Goal: Information Seeking & Learning: Learn about a topic

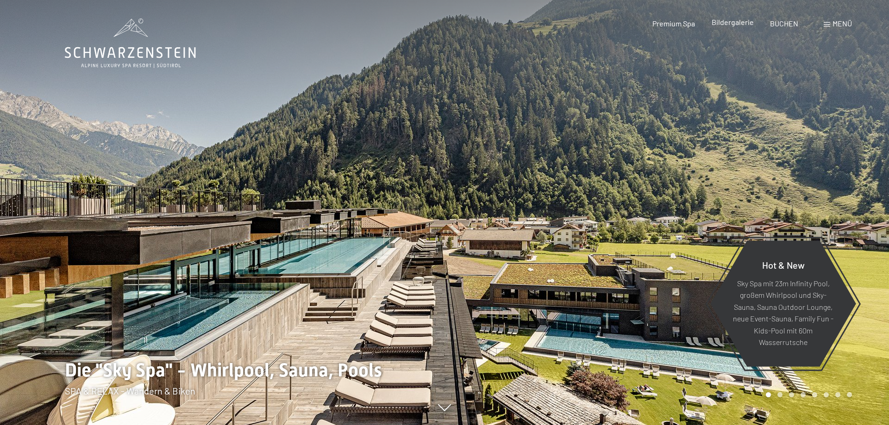
click at [727, 28] on div "Premium Spa Bildergalerie BUCHEN" at bounding box center [717, 24] width 194 height 10
click at [738, 24] on span "Bildergalerie" at bounding box center [733, 22] width 42 height 9
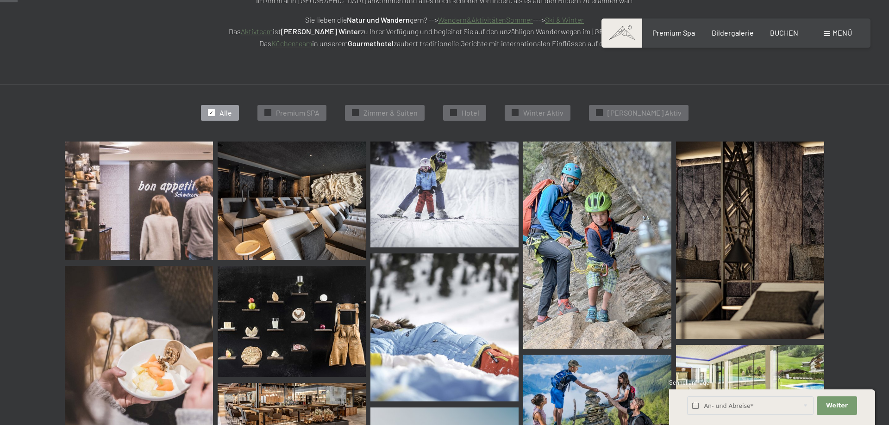
scroll to position [236, 0]
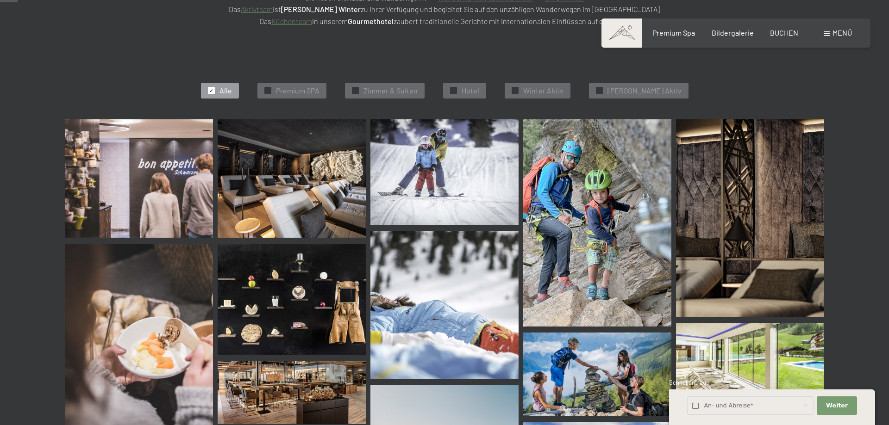
click at [147, 194] on img at bounding box center [139, 178] width 148 height 119
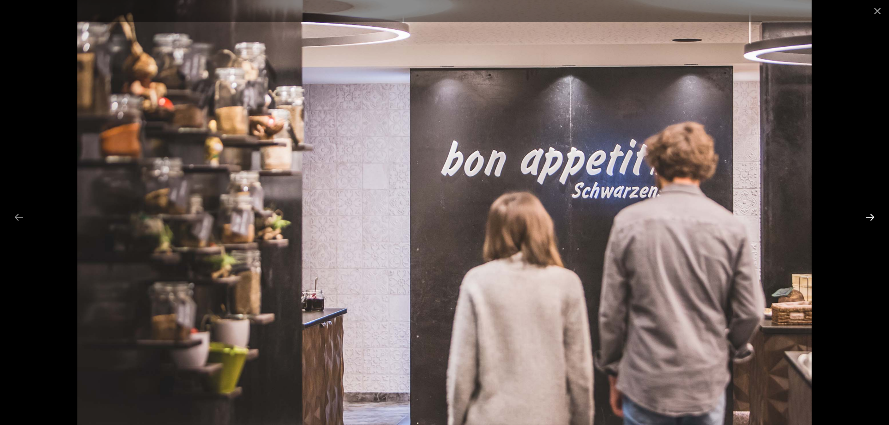
click at [869, 219] on button "Next slide" at bounding box center [869, 217] width 19 height 18
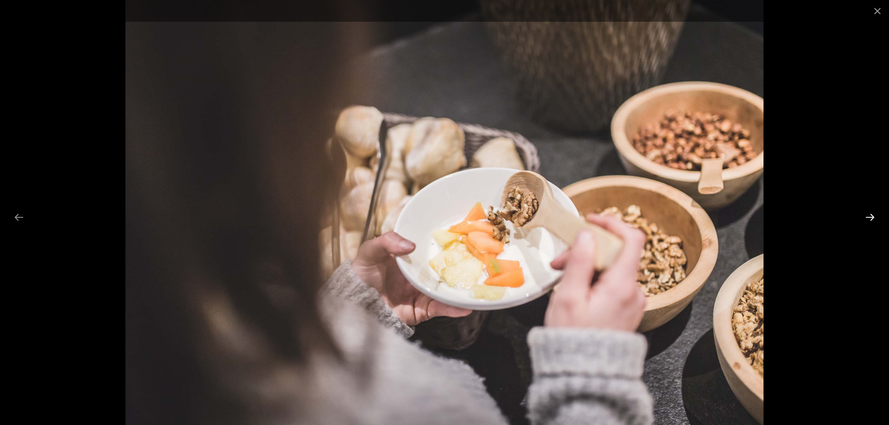
click at [869, 219] on button "Next slide" at bounding box center [869, 217] width 19 height 18
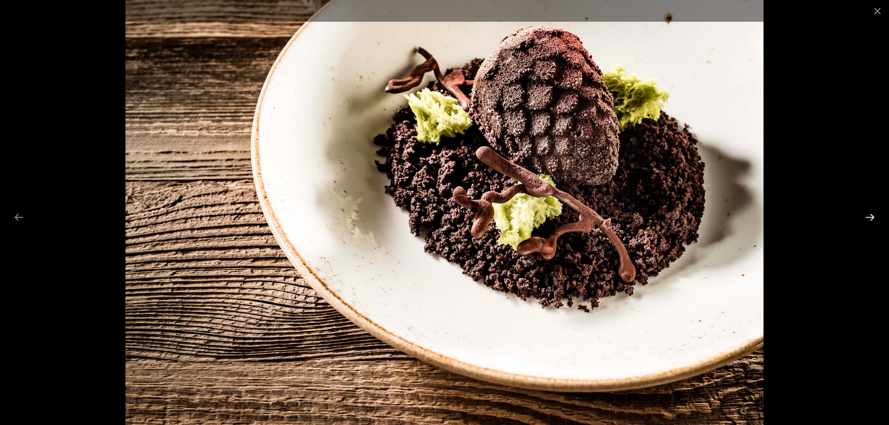
click at [869, 219] on button "Next slide" at bounding box center [869, 217] width 19 height 18
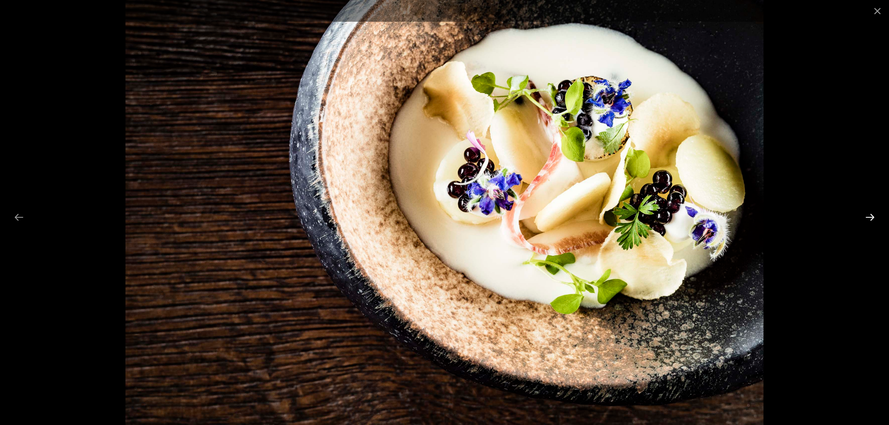
click at [869, 219] on button "Next slide" at bounding box center [869, 217] width 19 height 18
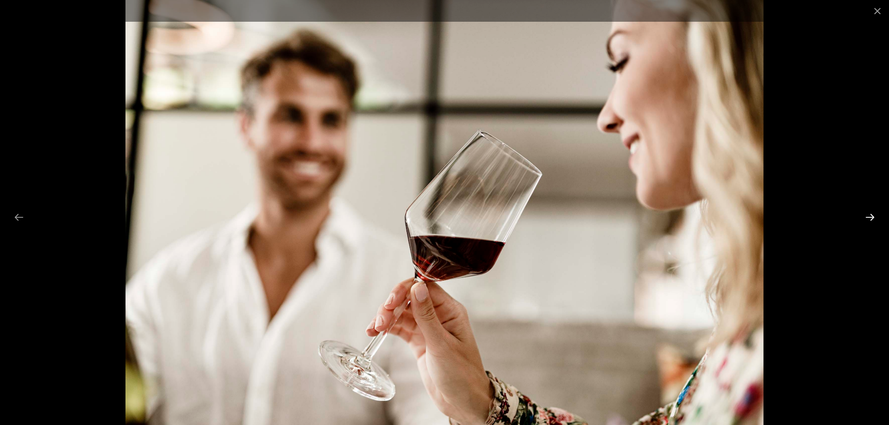
click at [869, 219] on button "Next slide" at bounding box center [869, 217] width 19 height 18
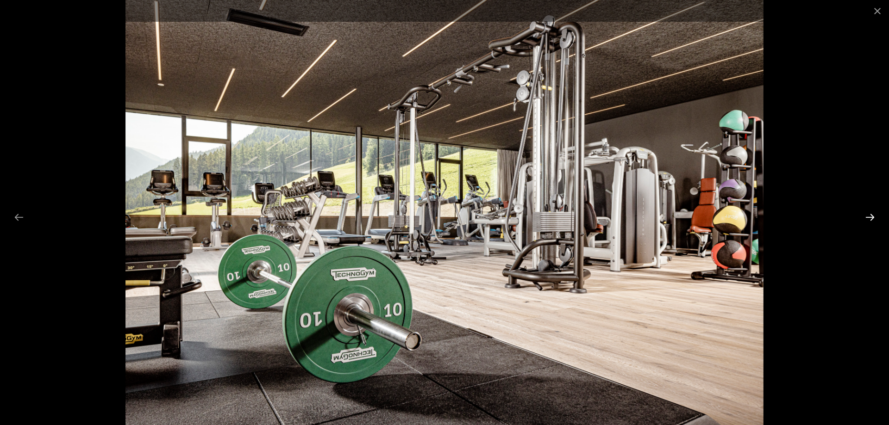
click at [869, 219] on button "Next slide" at bounding box center [869, 217] width 19 height 18
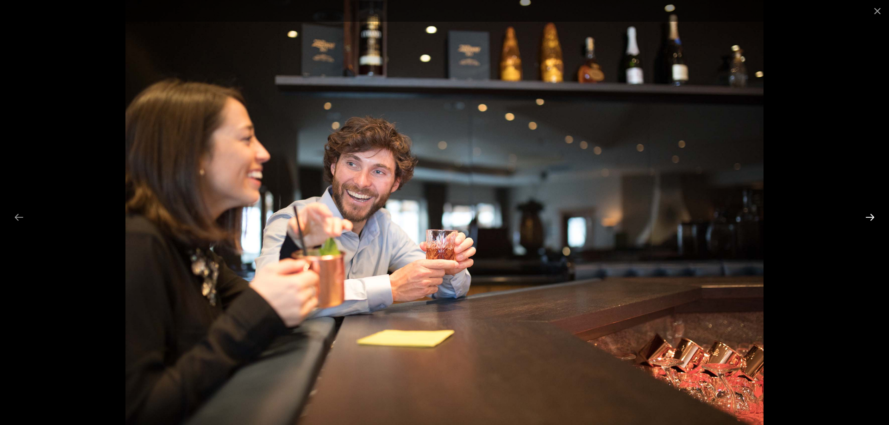
click at [869, 219] on button "Next slide" at bounding box center [869, 217] width 19 height 18
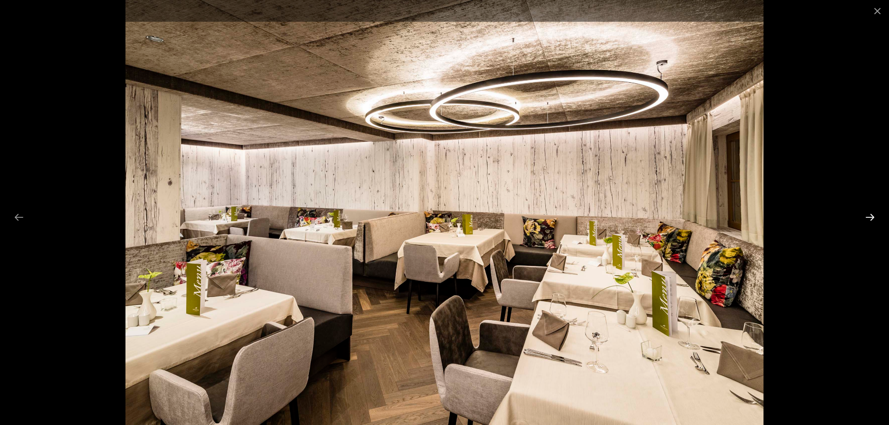
click at [869, 219] on button "Next slide" at bounding box center [869, 217] width 19 height 18
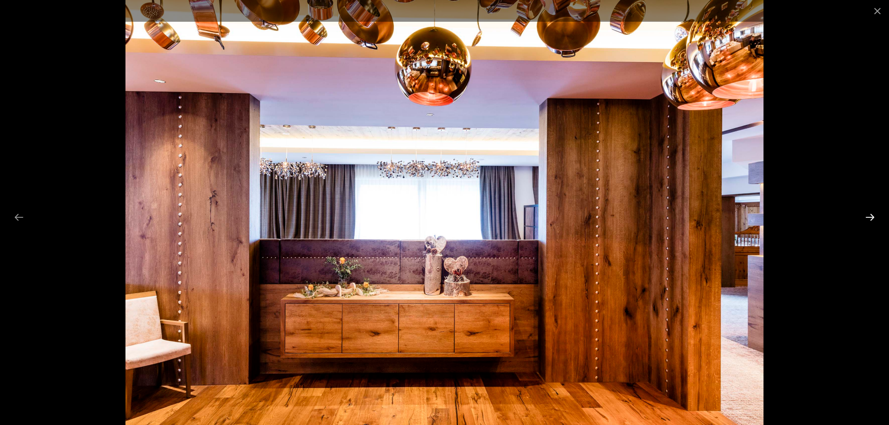
click at [869, 219] on button "Next slide" at bounding box center [869, 217] width 19 height 18
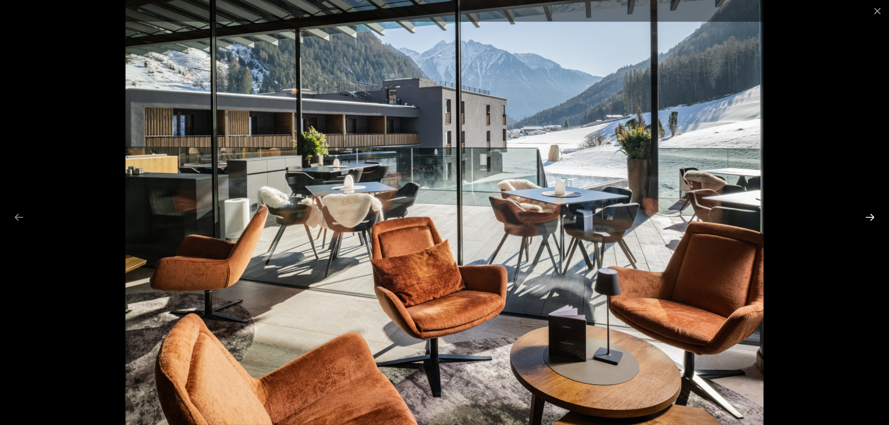
click at [869, 219] on button "Next slide" at bounding box center [869, 217] width 19 height 18
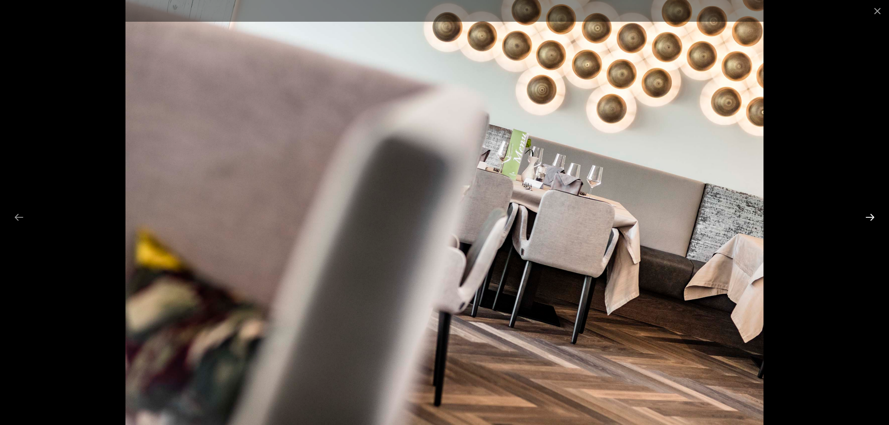
click at [869, 219] on button "Next slide" at bounding box center [869, 217] width 19 height 18
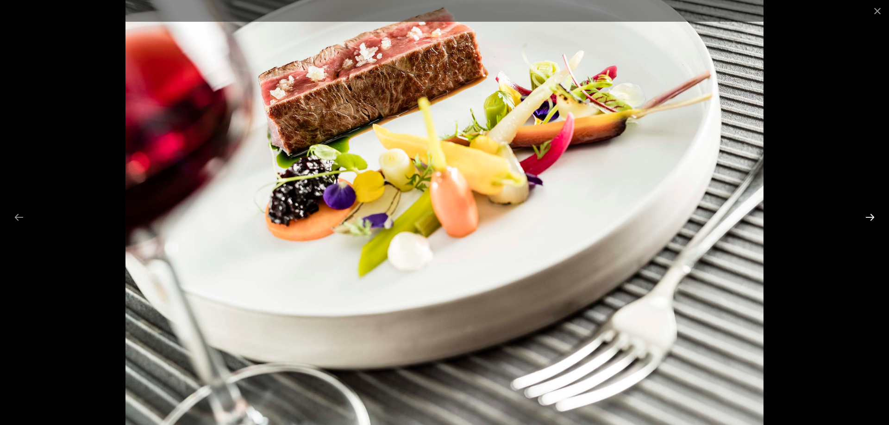
click at [869, 219] on button "Next slide" at bounding box center [869, 217] width 19 height 18
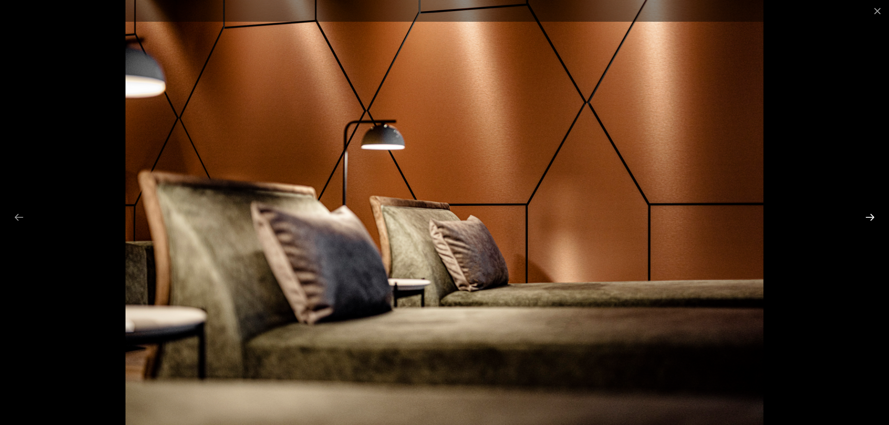
click at [869, 219] on button "Next slide" at bounding box center [869, 217] width 19 height 18
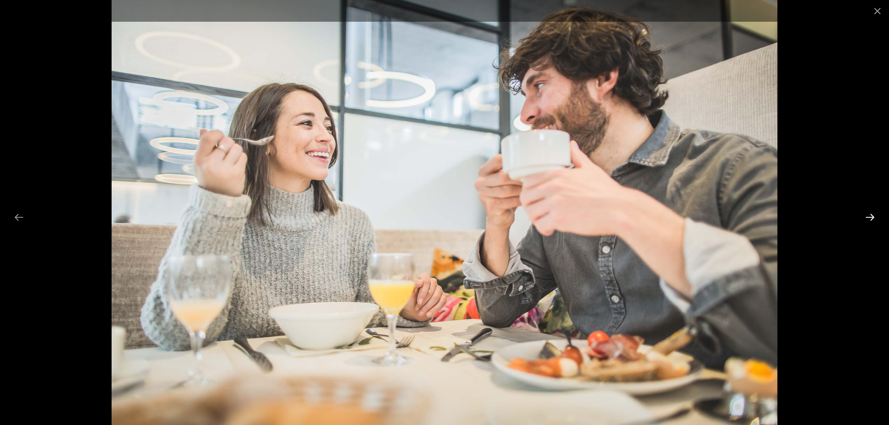
click at [869, 219] on button "Next slide" at bounding box center [869, 217] width 19 height 18
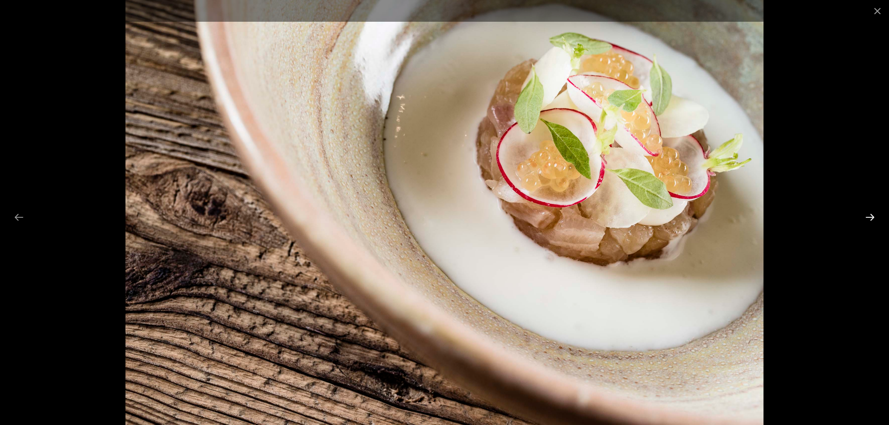
click at [869, 219] on button "Next slide" at bounding box center [869, 217] width 19 height 18
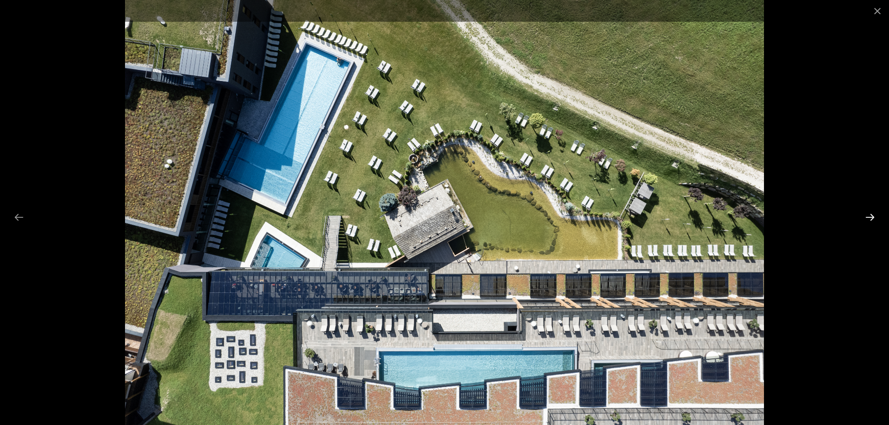
click at [868, 215] on button "Next slide" at bounding box center [869, 217] width 19 height 18
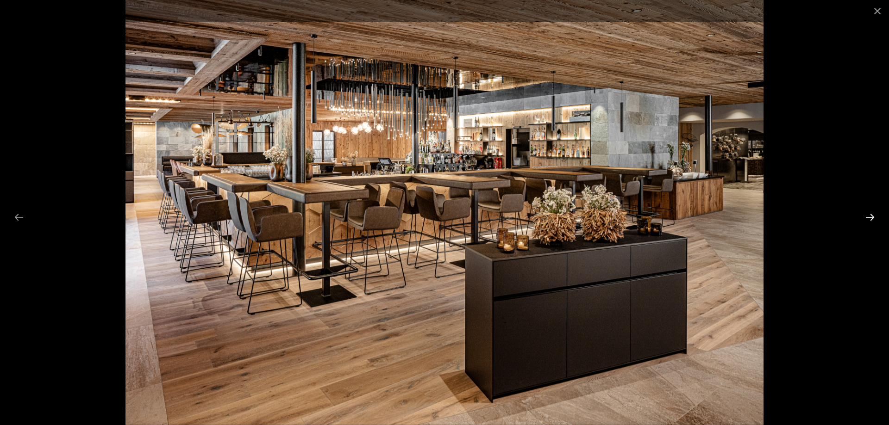
click at [868, 215] on button "Next slide" at bounding box center [869, 217] width 19 height 18
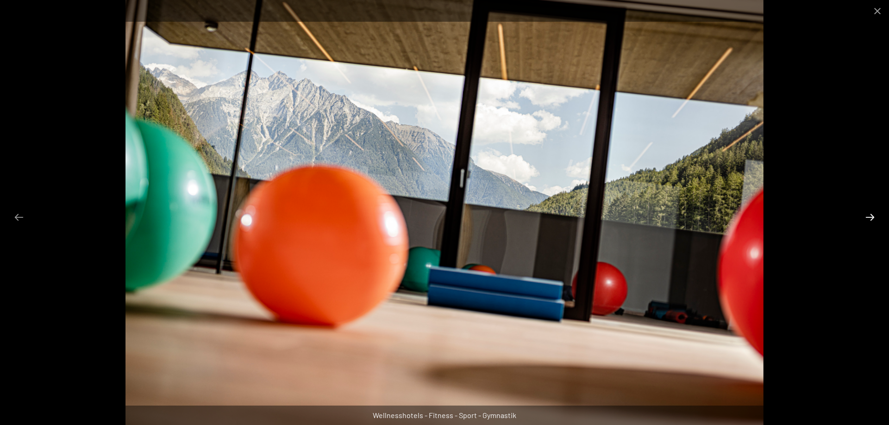
click at [868, 215] on button "Next slide" at bounding box center [869, 217] width 19 height 18
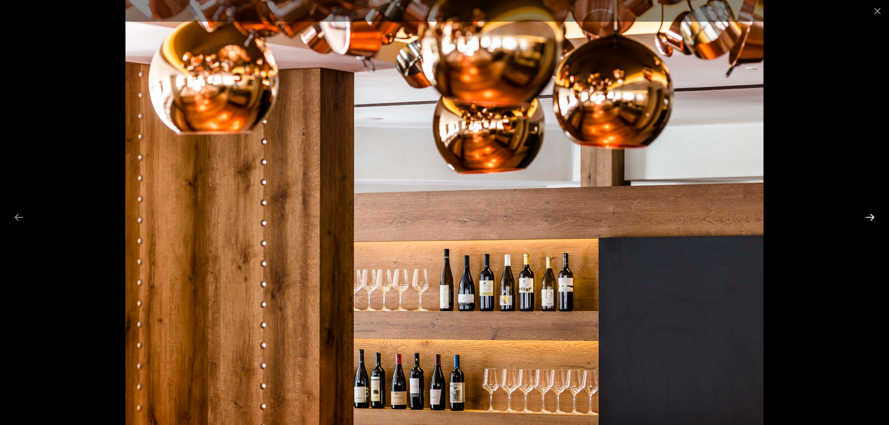
click at [868, 215] on button "Next slide" at bounding box center [869, 217] width 19 height 18
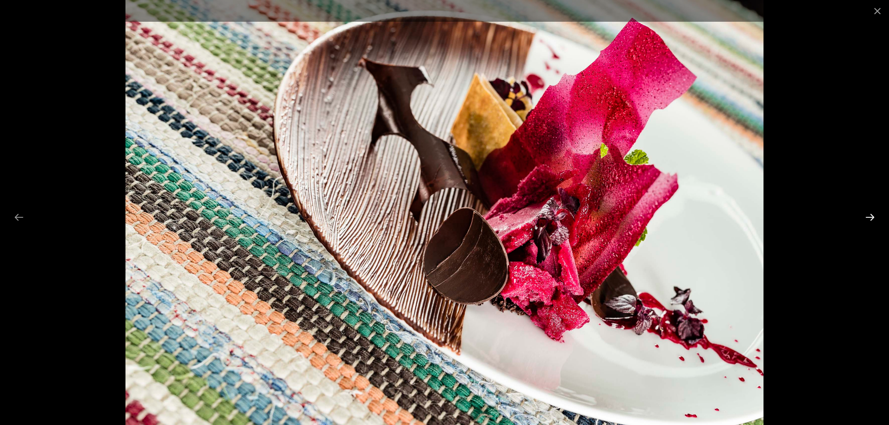
click at [868, 215] on button "Next slide" at bounding box center [869, 217] width 19 height 18
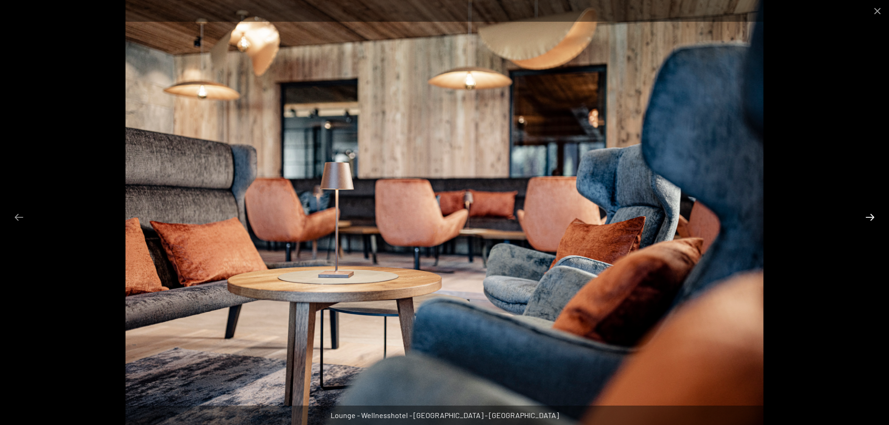
click at [868, 215] on button "Next slide" at bounding box center [869, 217] width 19 height 18
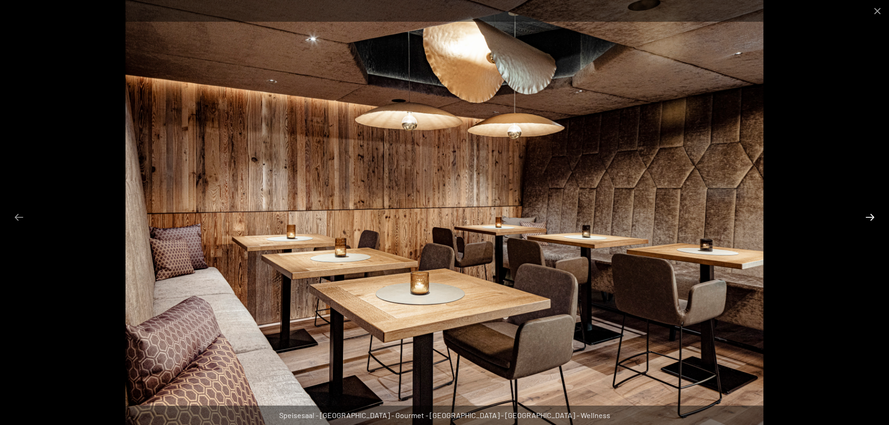
click at [868, 215] on button "Next slide" at bounding box center [869, 217] width 19 height 18
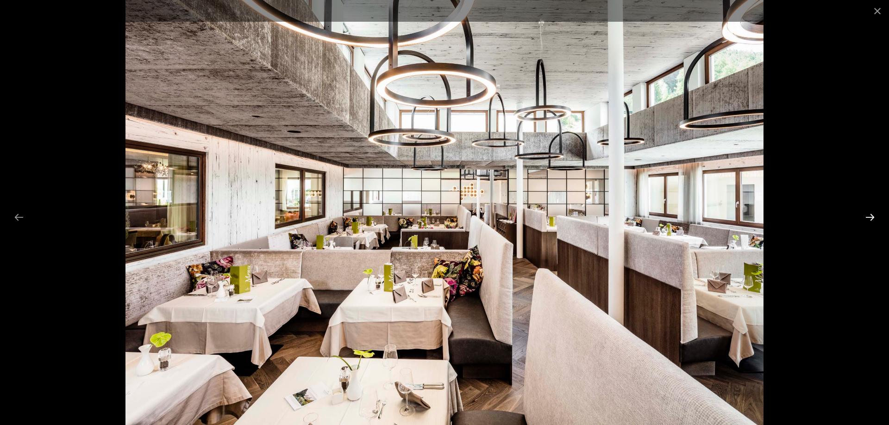
click at [868, 215] on button "Next slide" at bounding box center [869, 217] width 19 height 18
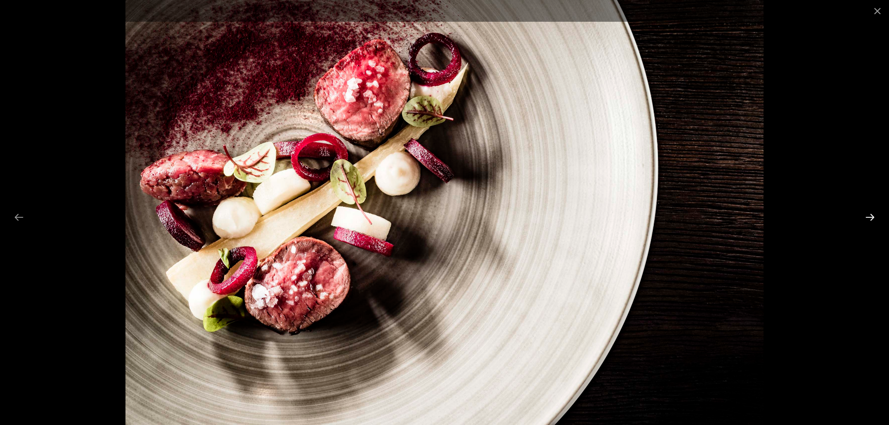
click at [868, 215] on button "Next slide" at bounding box center [869, 217] width 19 height 18
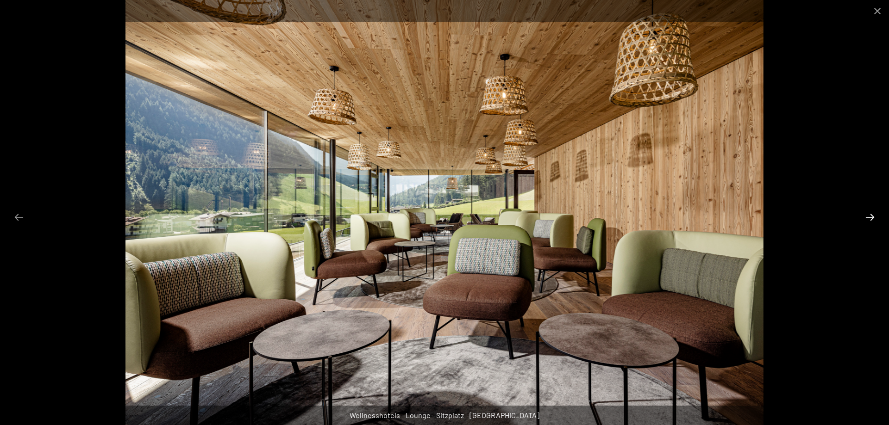
click at [868, 215] on button "Next slide" at bounding box center [869, 217] width 19 height 18
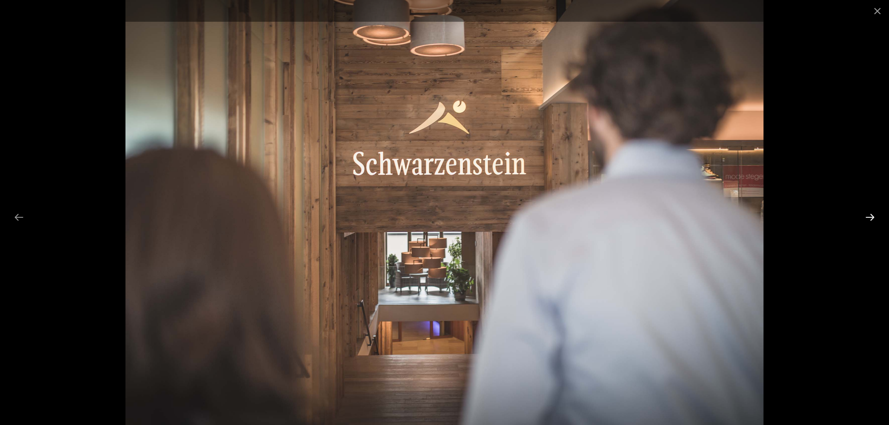
click at [868, 215] on button "Next slide" at bounding box center [869, 217] width 19 height 18
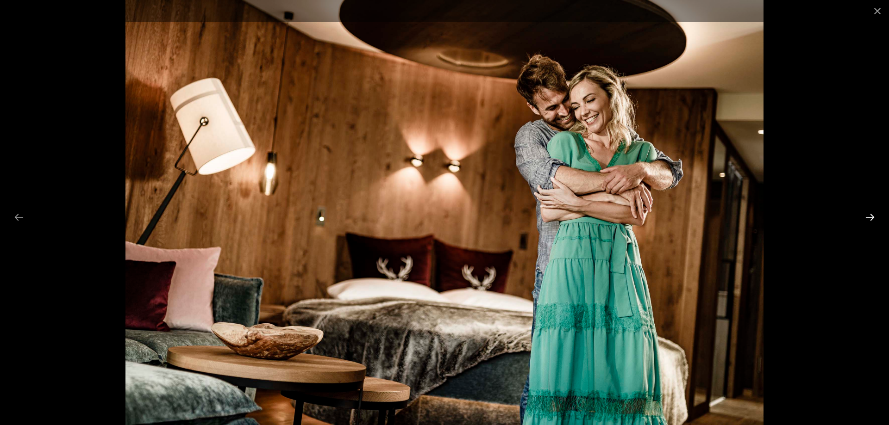
click at [868, 215] on button "Next slide" at bounding box center [869, 217] width 19 height 18
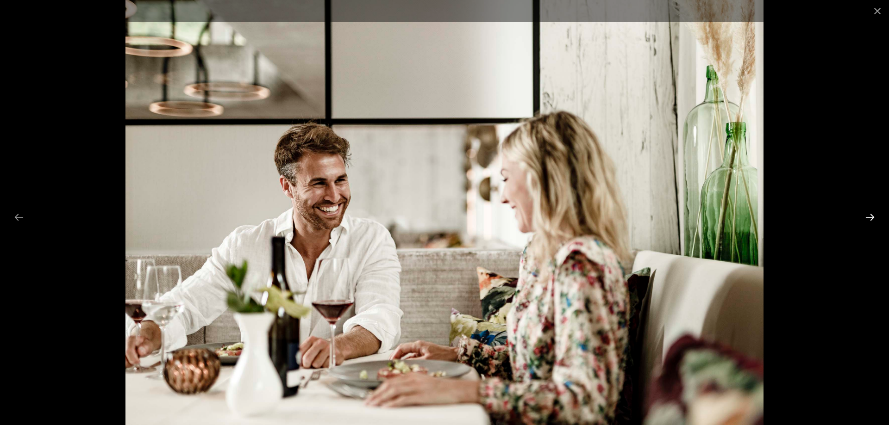
click at [868, 215] on button "Next slide" at bounding box center [869, 217] width 19 height 18
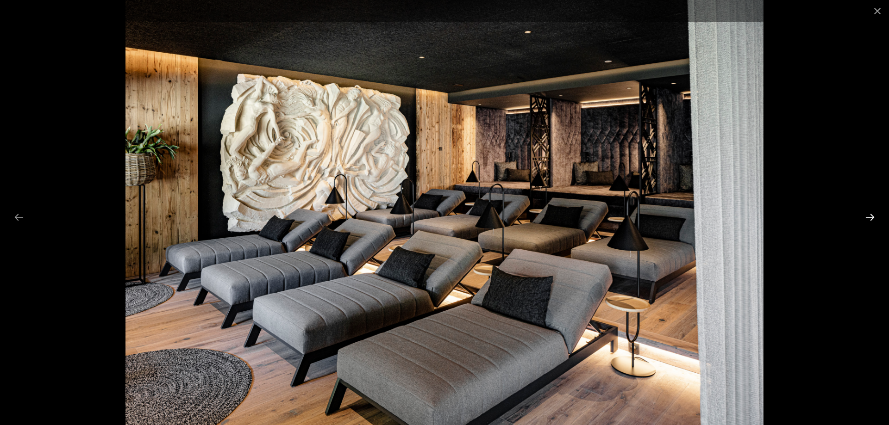
click at [868, 215] on button "Next slide" at bounding box center [869, 217] width 19 height 18
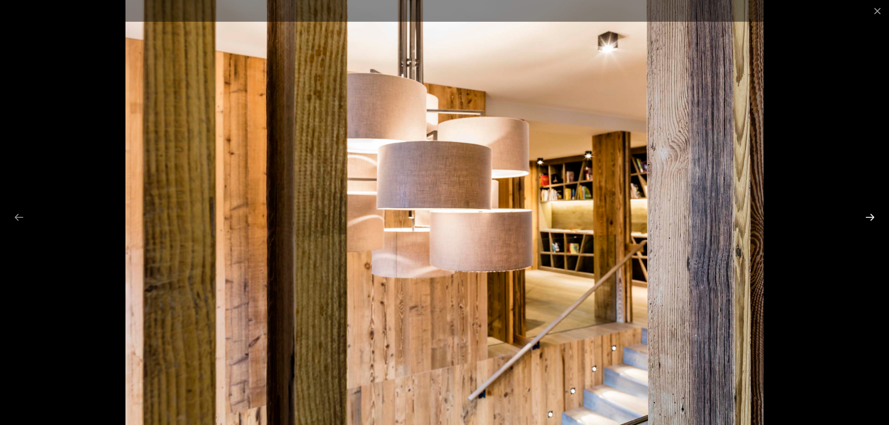
click at [868, 215] on button "Next slide" at bounding box center [869, 217] width 19 height 18
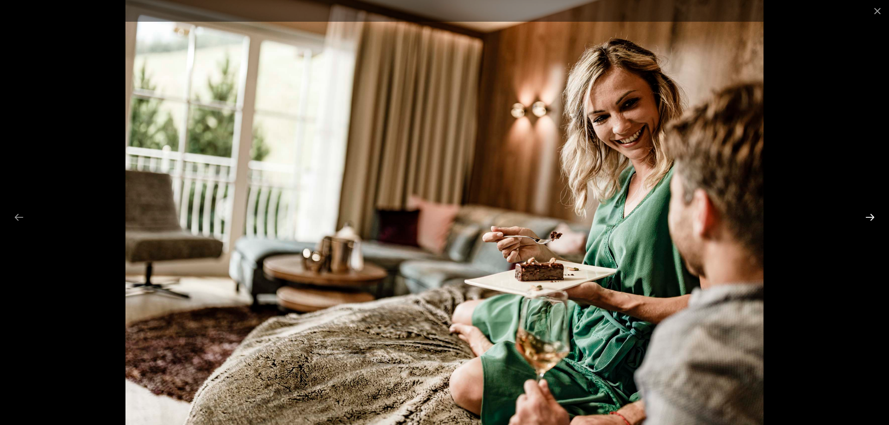
click at [868, 215] on button "Next slide" at bounding box center [869, 217] width 19 height 18
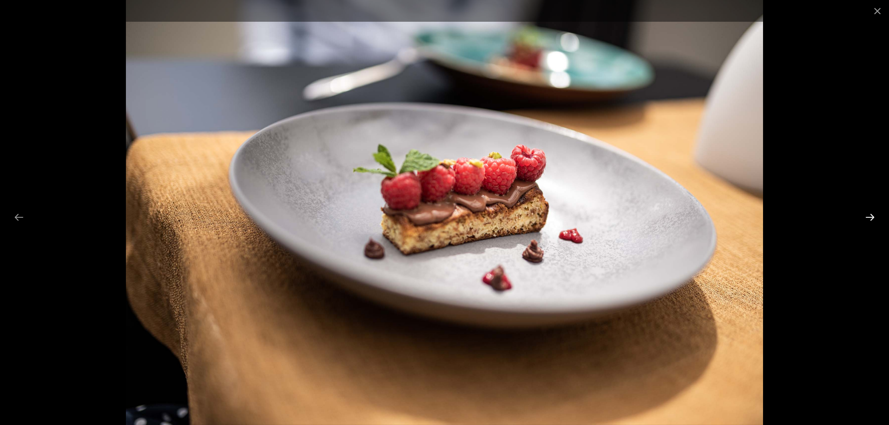
click at [868, 215] on button "Next slide" at bounding box center [869, 217] width 19 height 18
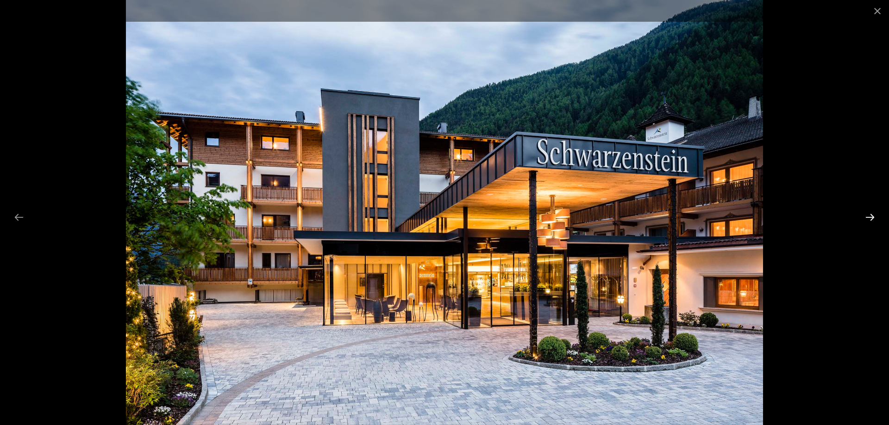
click at [868, 215] on button "Next slide" at bounding box center [869, 217] width 19 height 18
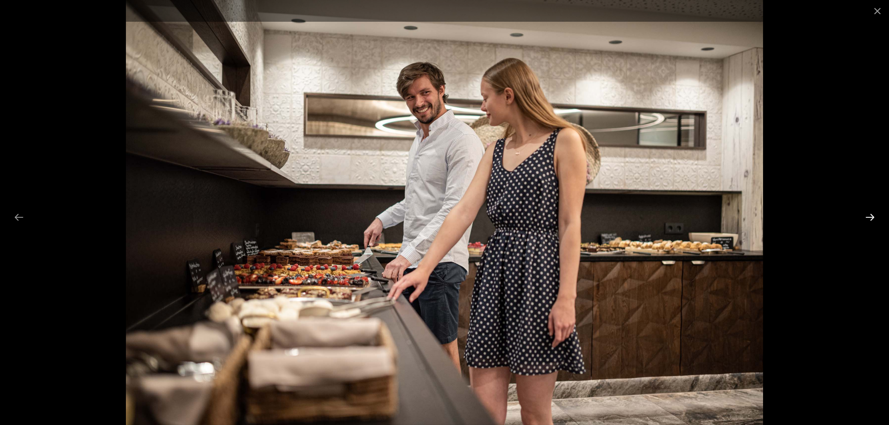
click at [868, 215] on button "Next slide" at bounding box center [869, 217] width 19 height 18
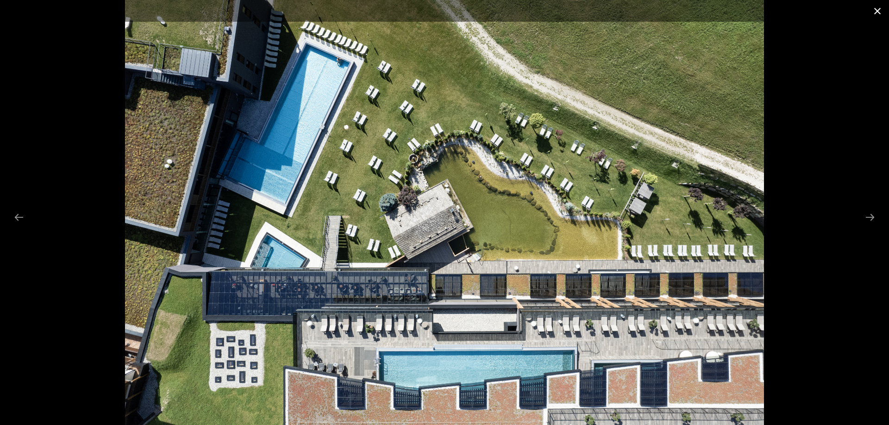
click at [874, 11] on button "Close gallery" at bounding box center [877, 11] width 23 height 22
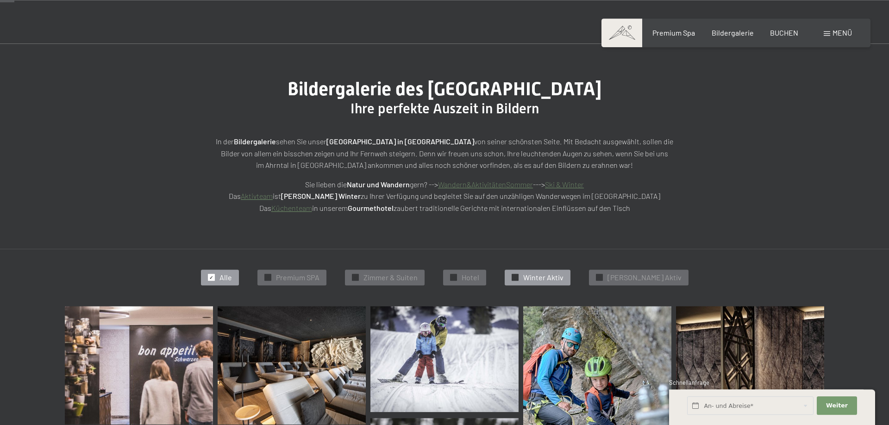
scroll to position [0, 0]
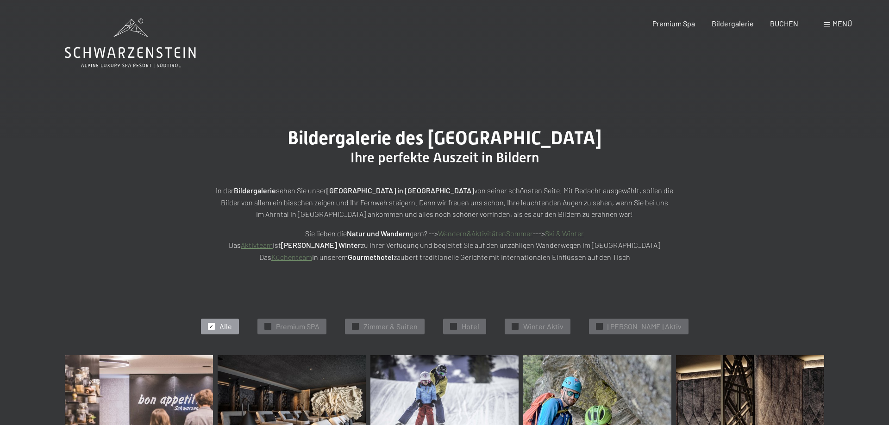
click at [837, 21] on span "Menü" at bounding box center [841, 23] width 19 height 9
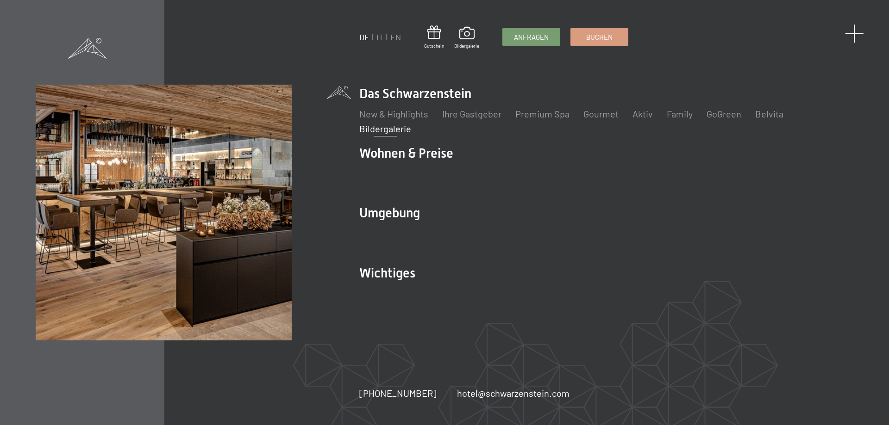
click at [860, 31] on span at bounding box center [854, 33] width 19 height 19
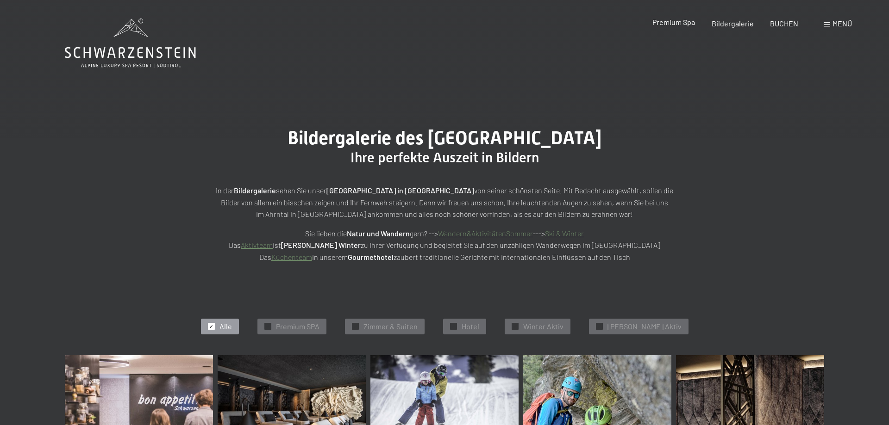
click at [664, 25] on span "Premium Spa" at bounding box center [673, 22] width 43 height 9
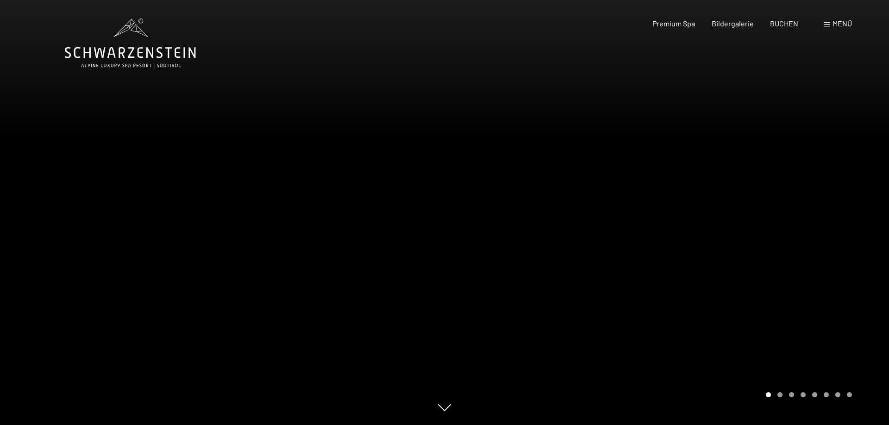
click at [781, 394] on div "Carousel Page 2" at bounding box center [779, 395] width 5 height 5
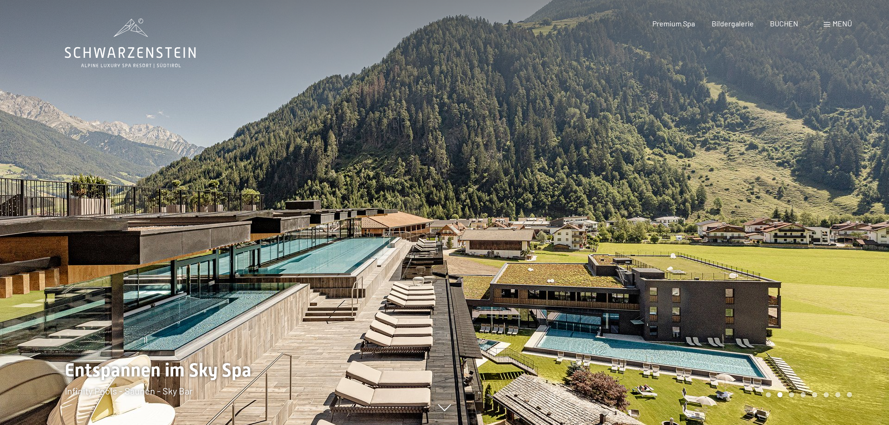
click at [790, 395] on div "Carousel Page 3" at bounding box center [791, 395] width 5 height 5
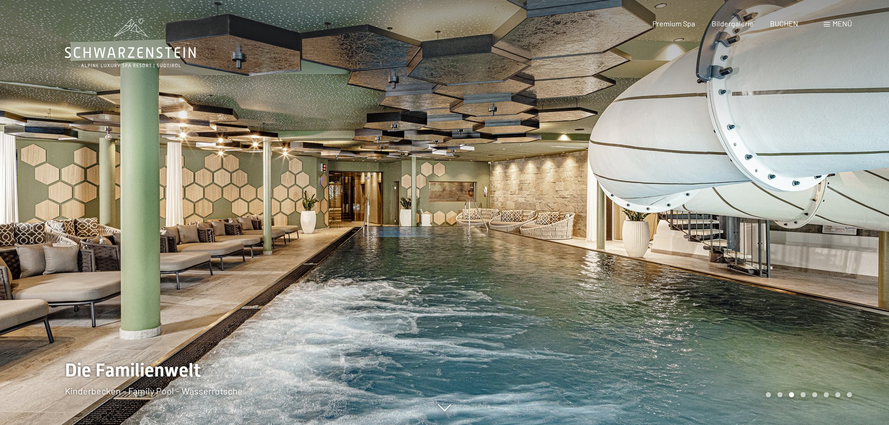
click at [803, 395] on div "Carousel Page 4" at bounding box center [802, 395] width 5 height 5
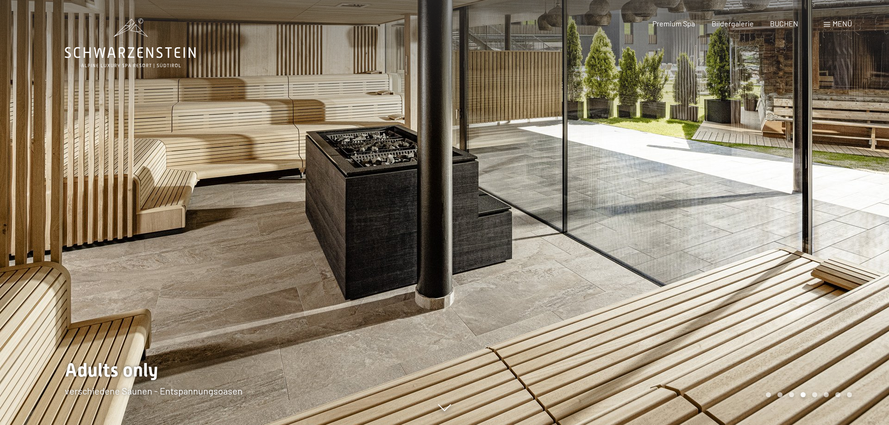
click at [814, 396] on div "Carousel Page 5" at bounding box center [814, 395] width 5 height 5
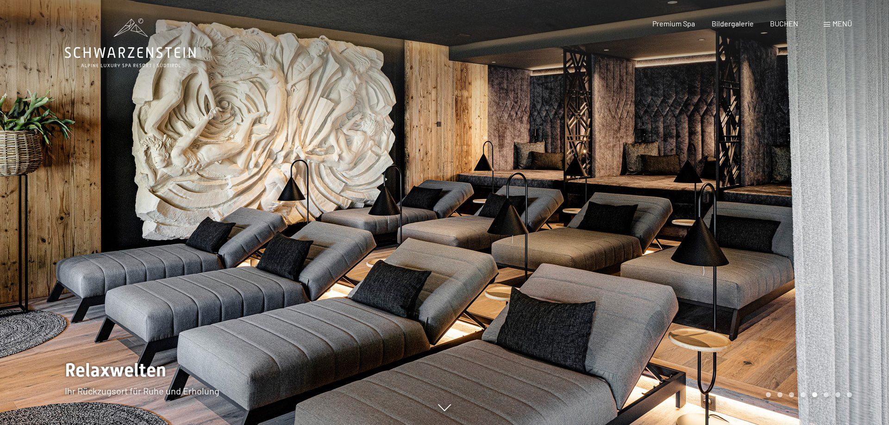
click at [825, 393] on div "Carousel Page 6" at bounding box center [826, 395] width 5 height 5
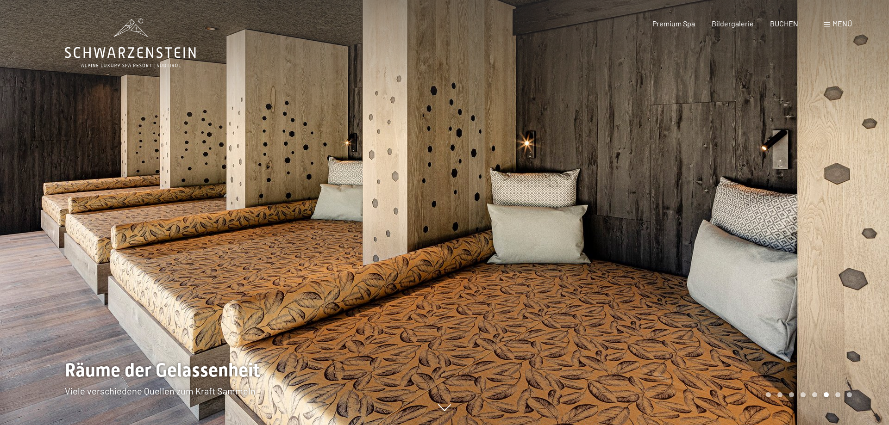
click at [836, 395] on div "Carousel Page 7" at bounding box center [837, 395] width 5 height 5
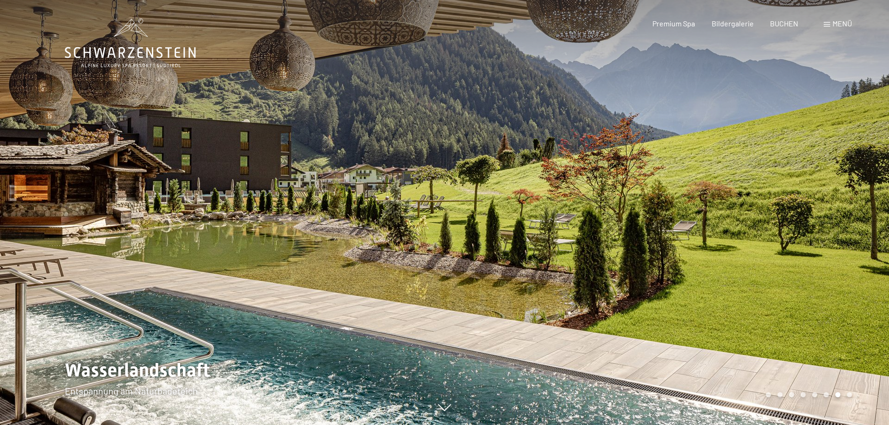
click at [850, 397] on div "Carousel Page 8" at bounding box center [849, 395] width 5 height 5
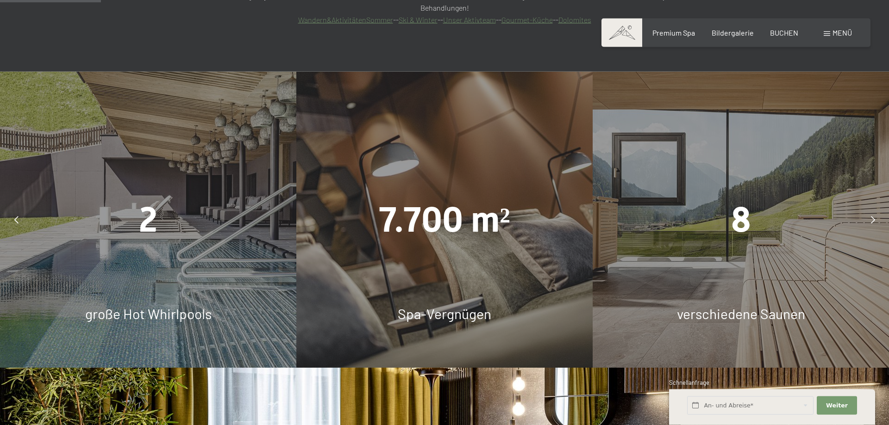
scroll to position [803, 0]
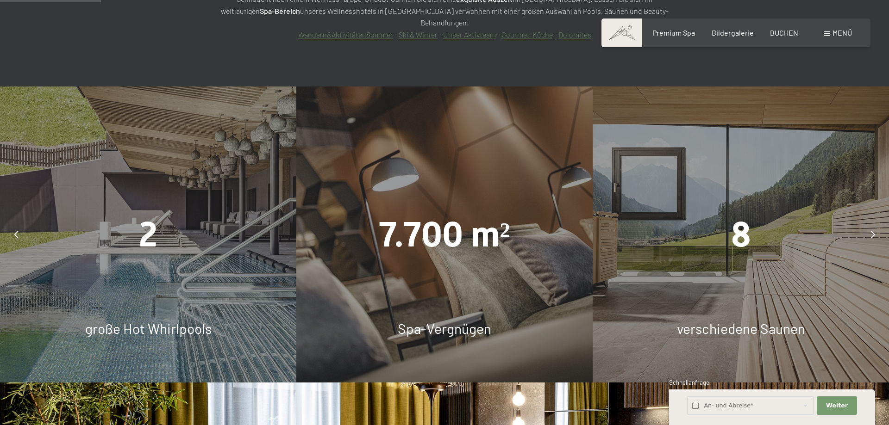
click at [441, 214] on span "7.700 m²" at bounding box center [444, 234] width 131 height 41
click at [434, 320] on span "Spa-Vergnügen" at bounding box center [445, 328] width 94 height 17
click at [433, 320] on span "Spa-Vergnügen" at bounding box center [445, 328] width 94 height 17
click at [424, 320] on span "Spa-Vergnügen" at bounding box center [445, 328] width 94 height 17
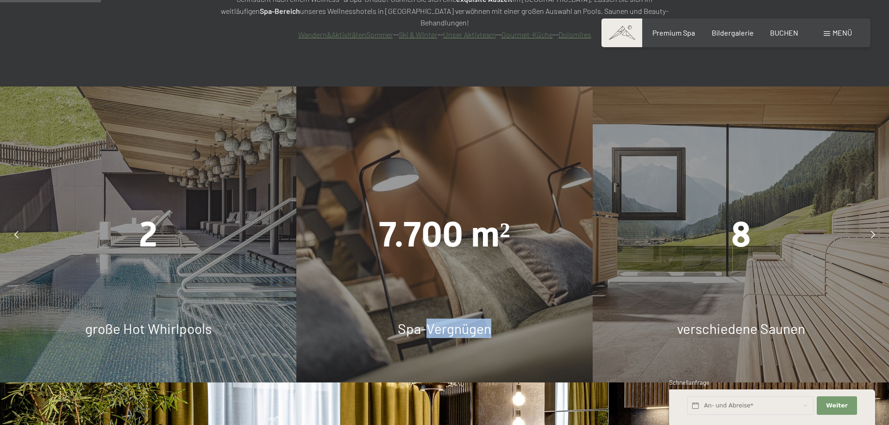
click at [424, 320] on span "Spa-Vergnügen" at bounding box center [445, 328] width 94 height 17
click at [870, 223] on div at bounding box center [872, 234] width 23 height 23
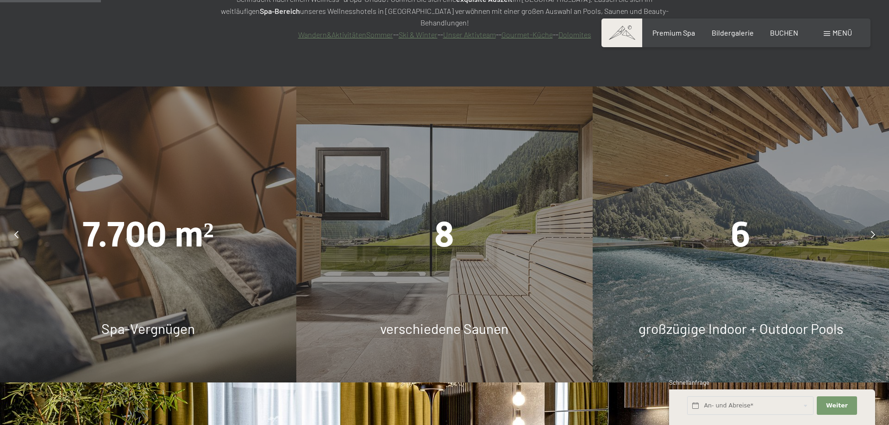
click at [870, 223] on div at bounding box center [872, 234] width 23 height 23
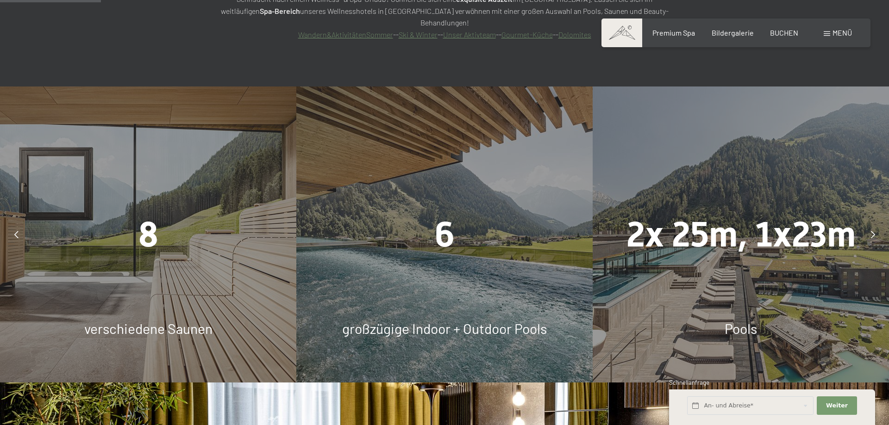
click at [870, 223] on div at bounding box center [872, 234] width 23 height 23
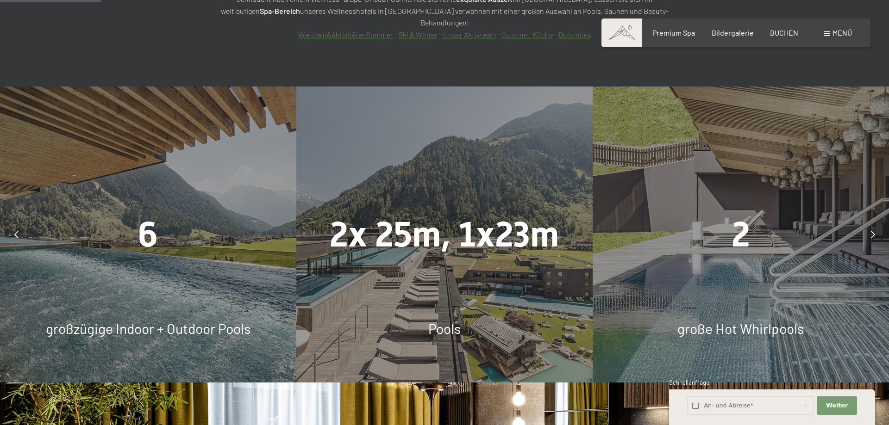
click at [870, 223] on div at bounding box center [872, 234] width 23 height 23
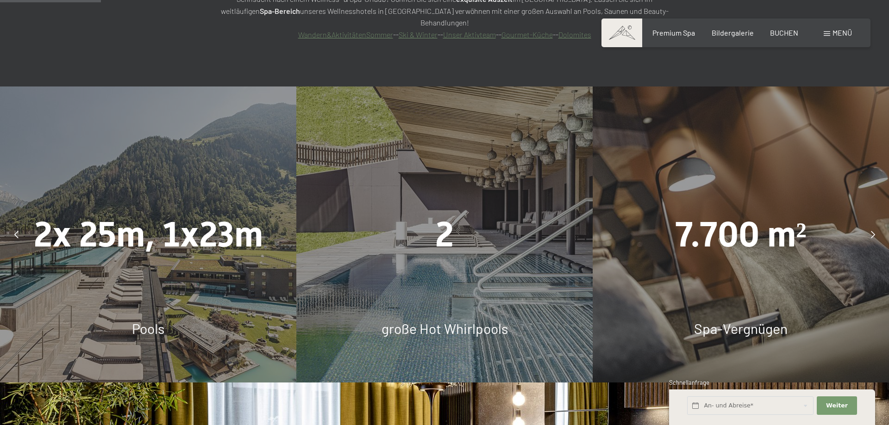
click at [870, 223] on div at bounding box center [872, 234] width 23 height 23
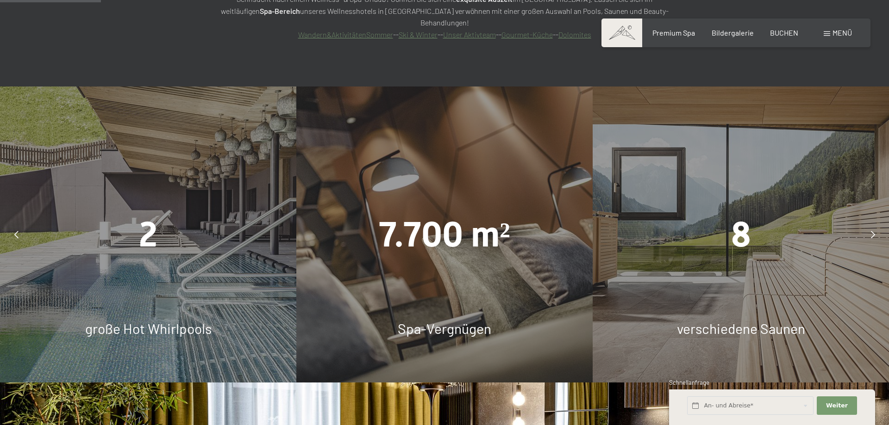
click at [870, 223] on div at bounding box center [872, 234] width 23 height 23
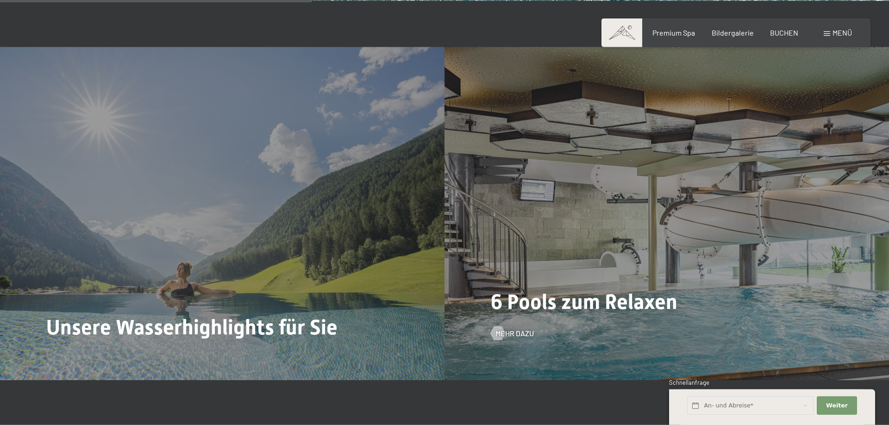
scroll to position [2550, 0]
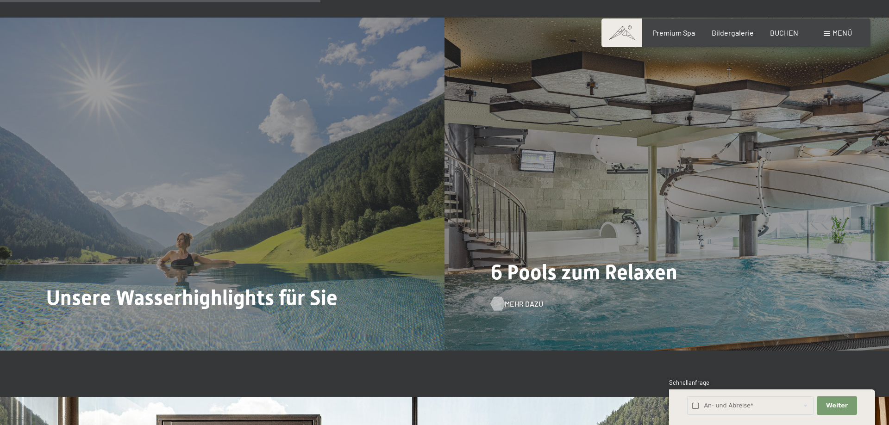
click at [516, 299] on span "Mehr dazu" at bounding box center [524, 304] width 38 height 10
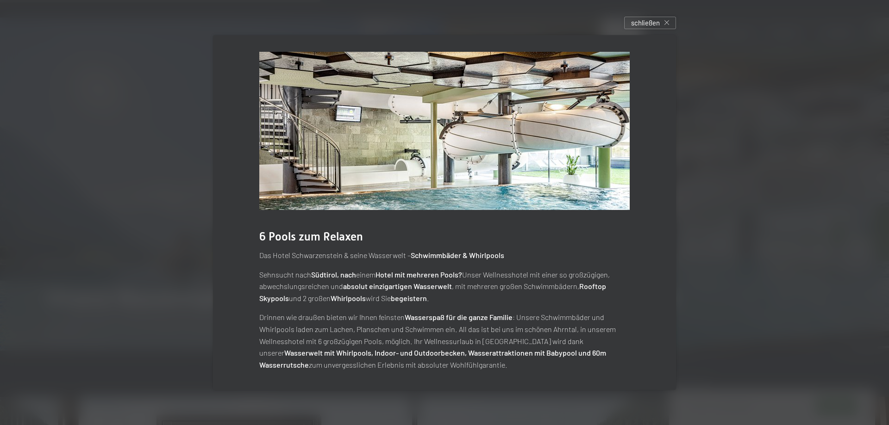
scroll to position [6, 0]
